Goal: Check status: Check status

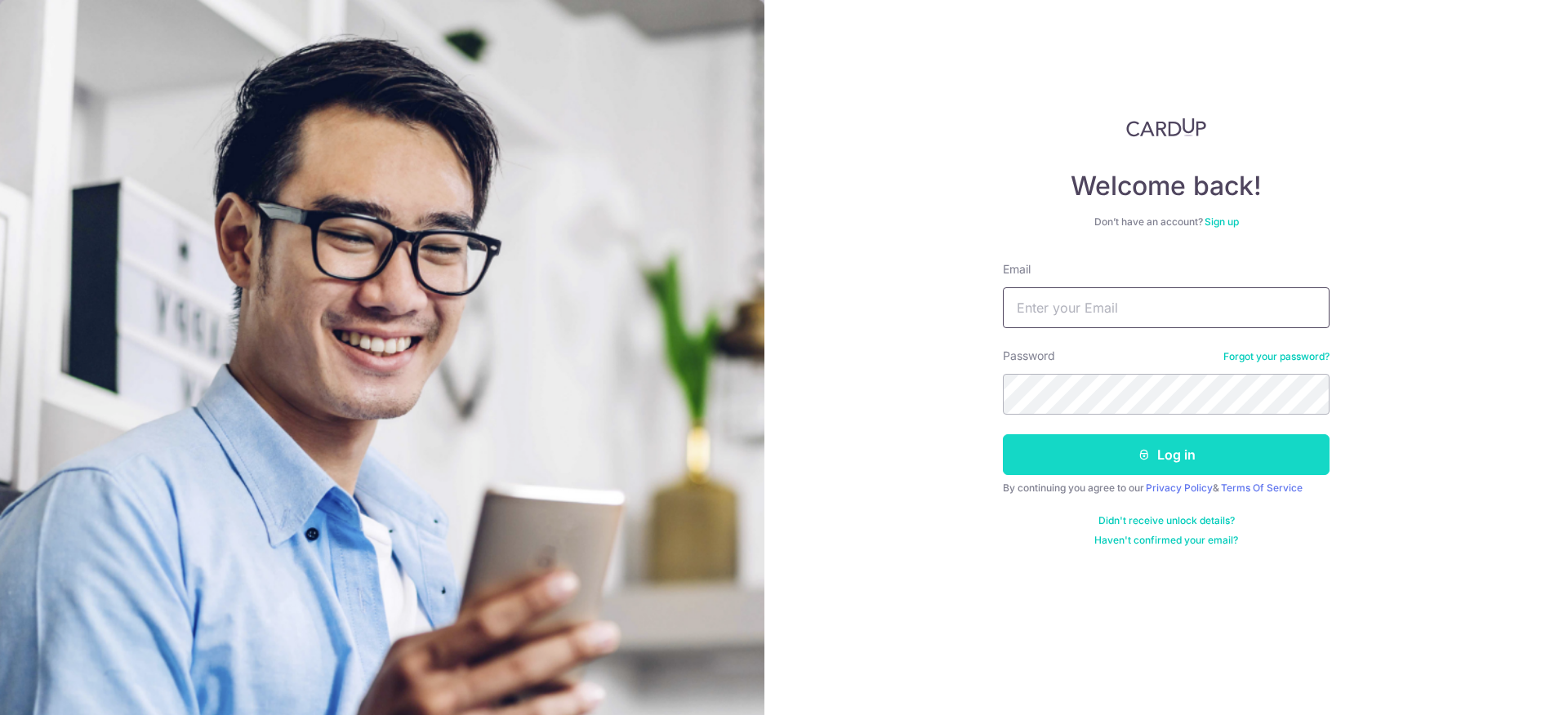
type input "[EMAIL_ADDRESS][DOMAIN_NAME]"
click at [1079, 462] on button "Log in" at bounding box center [1166, 454] width 327 height 41
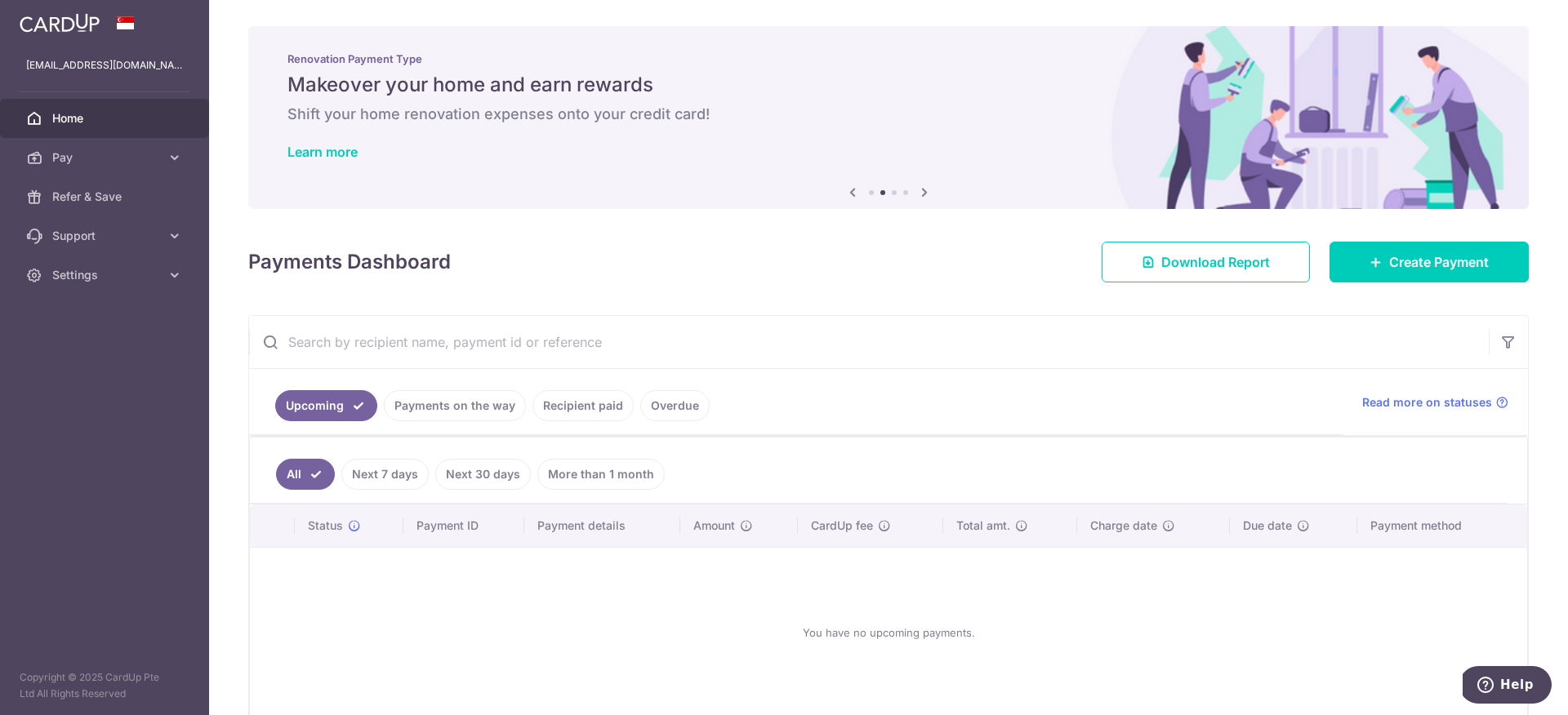
click at [532, 412] on link "Recipient paid" at bounding box center [583, 406] width 101 height 31
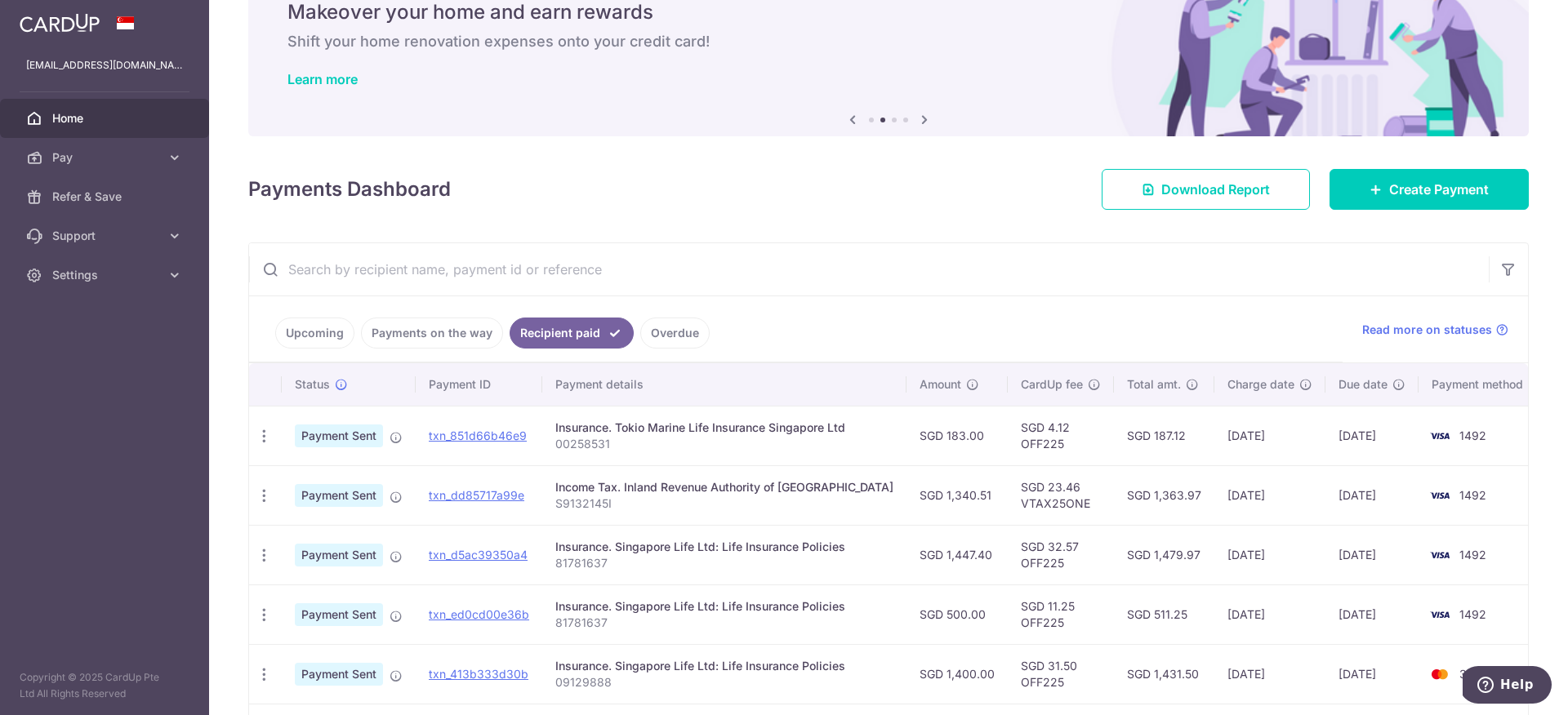
scroll to position [72, 0]
click at [485, 431] on link "txn_851d66b46e9" at bounding box center [478, 437] width 98 height 14
